Goal: Task Accomplishment & Management: Manage account settings

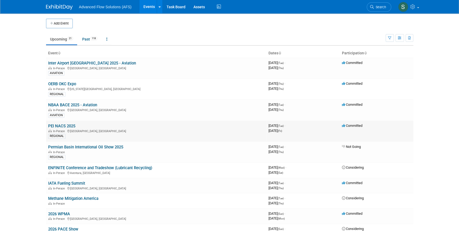
click at [59, 125] on link "PEI NACS 2025" at bounding box center [61, 125] width 27 height 5
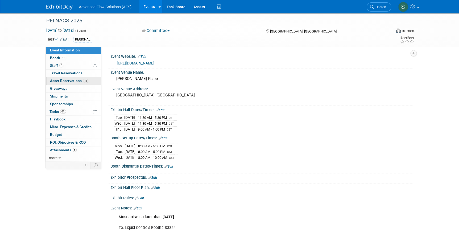
click at [55, 81] on span "Asset Reservations 11" at bounding box center [69, 80] width 38 height 4
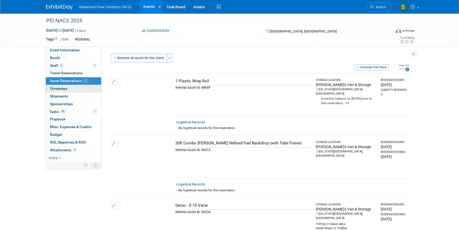
click at [62, 88] on span "Giveaways 0" at bounding box center [58, 88] width 17 height 4
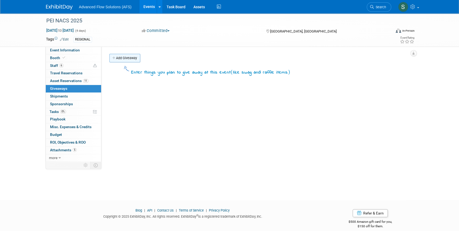
click at [122, 58] on link "Add Giveaway" at bounding box center [124, 58] width 31 height 9
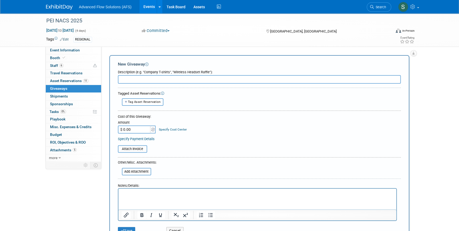
drag, startPoint x: 148, startPoint y: 45, endPoint x: 116, endPoint y: 39, distance: 33.0
click at [148, 45] on div "PEI NACS 2025 Oct 14, 2025 to Oct 17, 2025 (4 days) Oct 14, 2025 to Oct 17, 202…" at bounding box center [229, 29] width 375 height 33
click at [54, 8] on img at bounding box center [59, 7] width 27 height 5
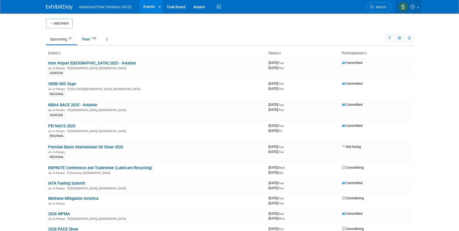
click at [418, 8] on span at bounding box center [418, 7] width 2 height 1
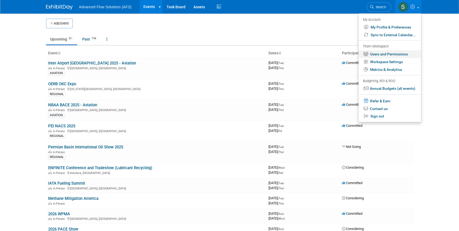
click at [387, 53] on link "Users and Permissions" at bounding box center [389, 54] width 62 height 8
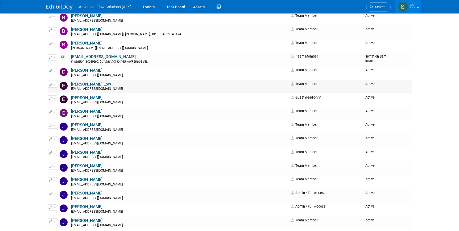
scroll to position [121, 0]
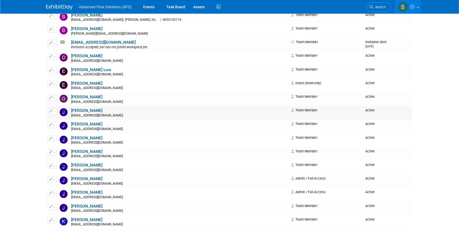
click at [52, 110] on button "button" at bounding box center [52, 111] width 9 height 6
click at [140, 113] on div "jgartrell@idexcorp.com" at bounding box center [179, 115] width 217 height 4
